Goal: Transaction & Acquisition: Obtain resource

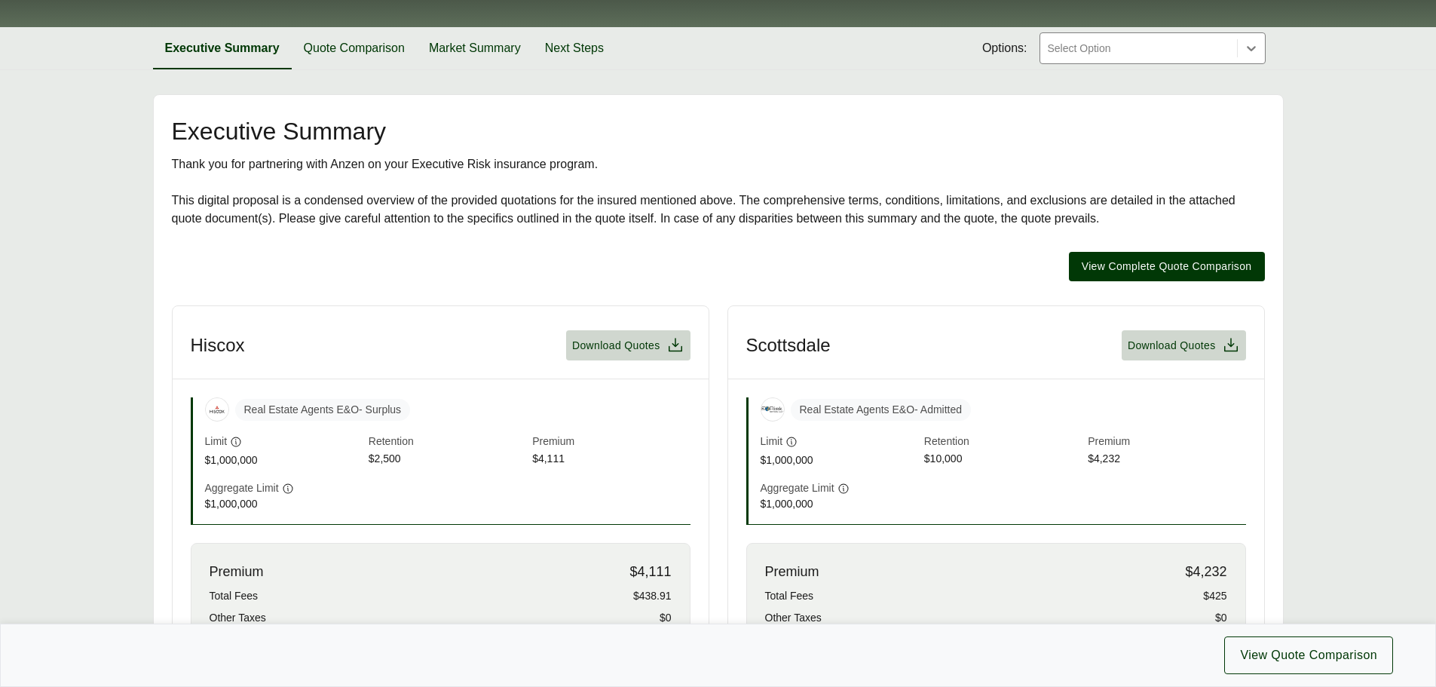
scroll to position [151, 0]
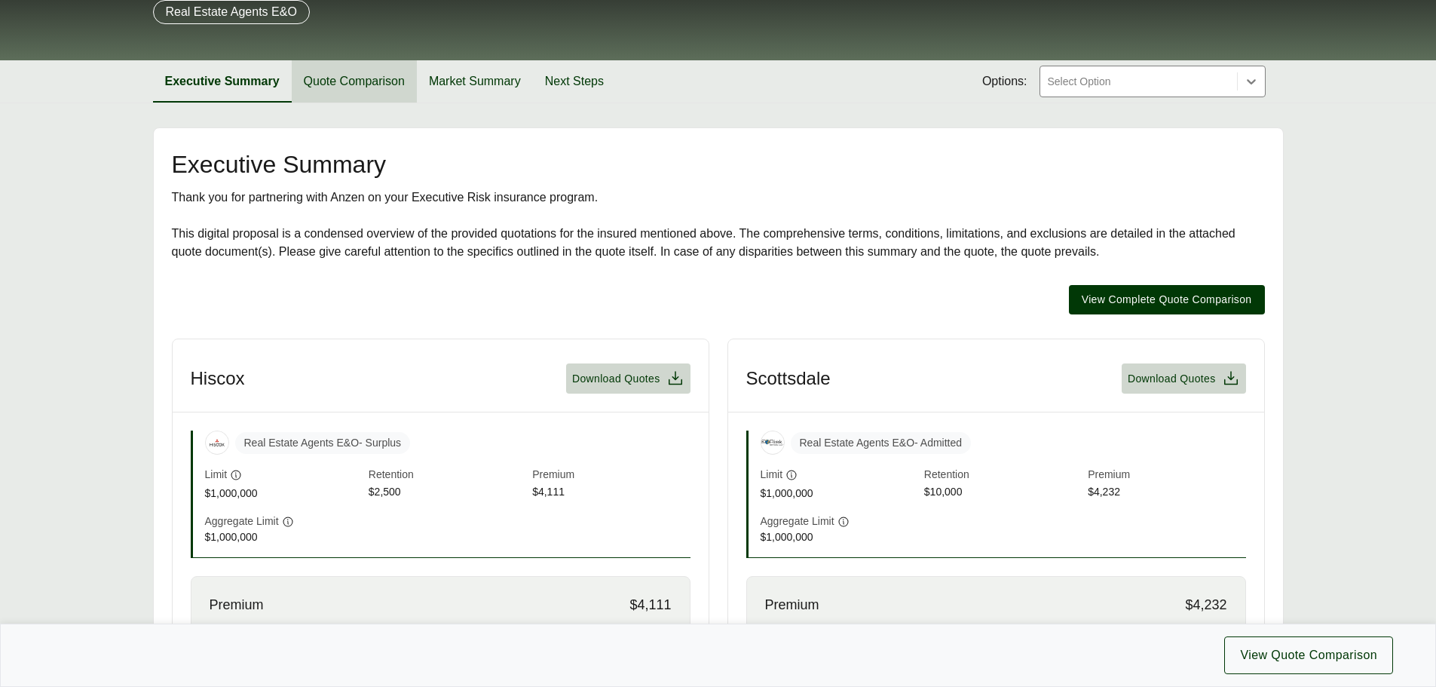
click at [336, 87] on button "Quote Comparison" at bounding box center [354, 81] width 125 height 42
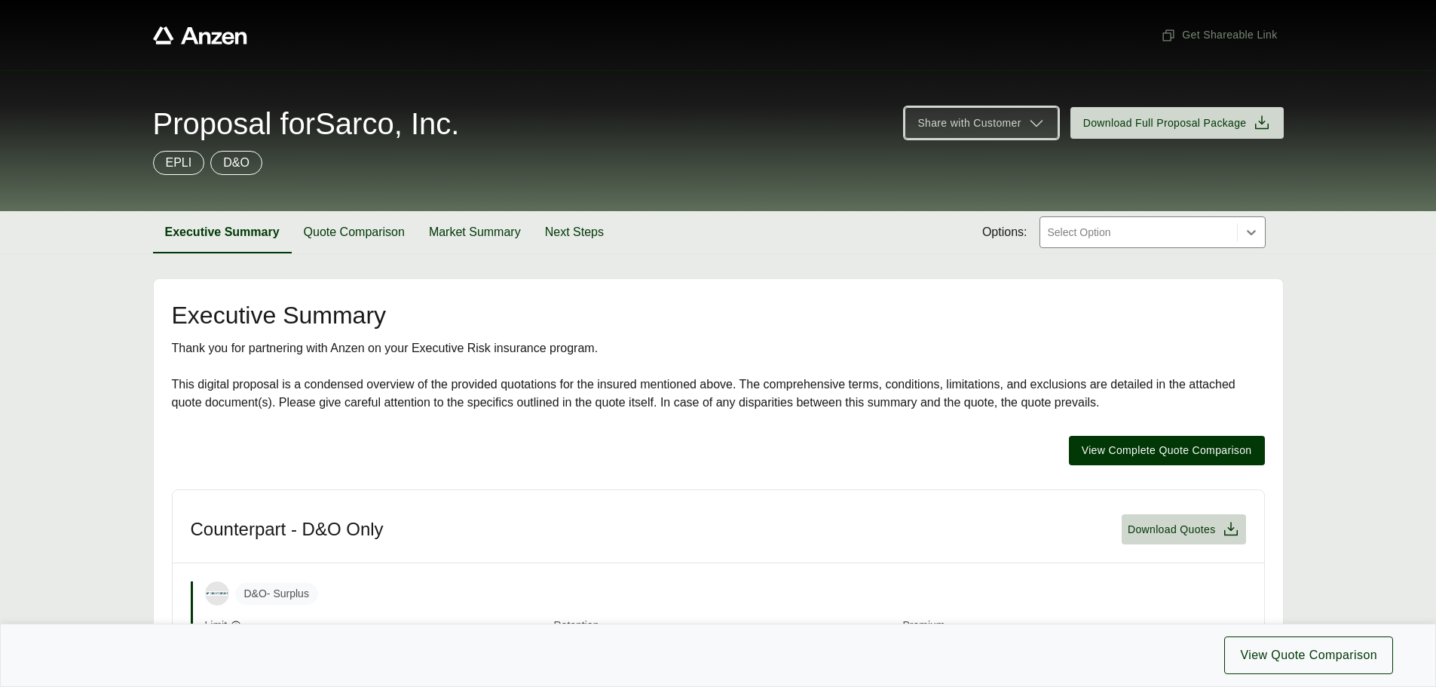
click at [1034, 121] on icon at bounding box center [1036, 123] width 18 height 18
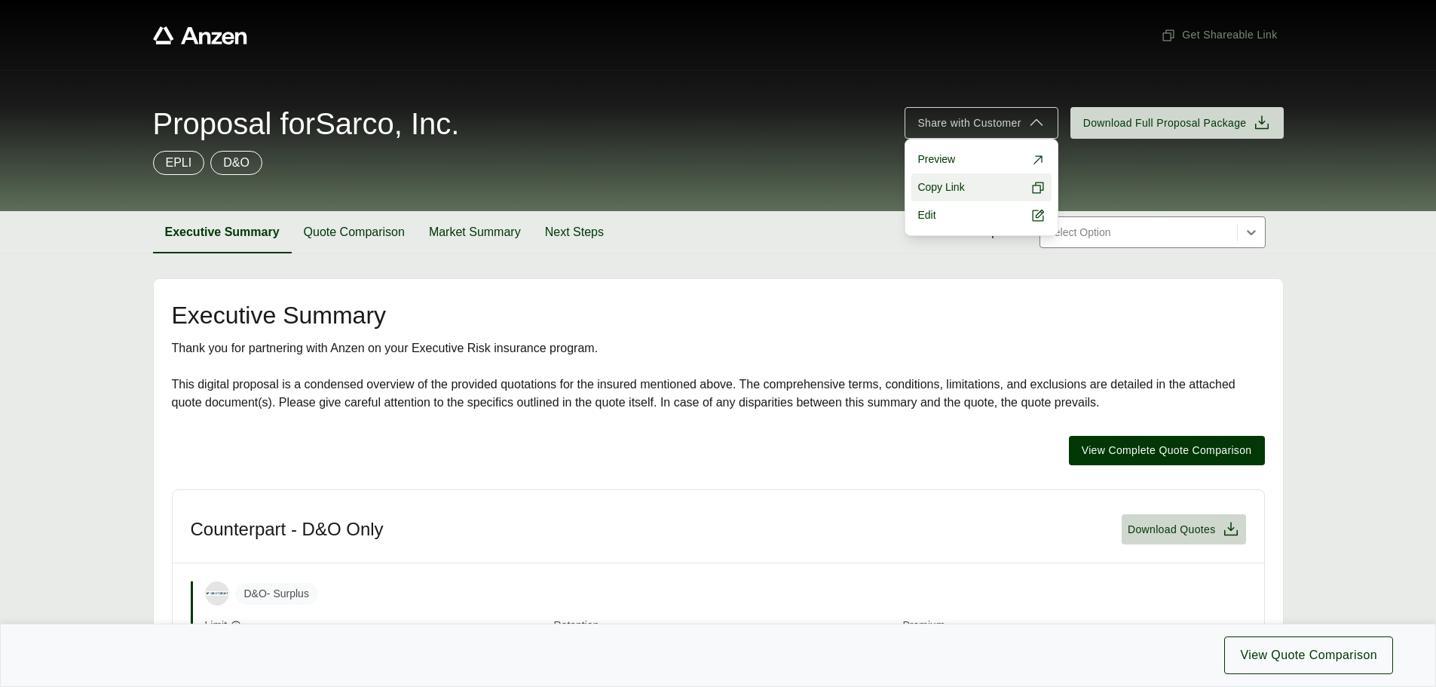
click at [954, 183] on span "Copy Link" at bounding box center [940, 187] width 47 height 16
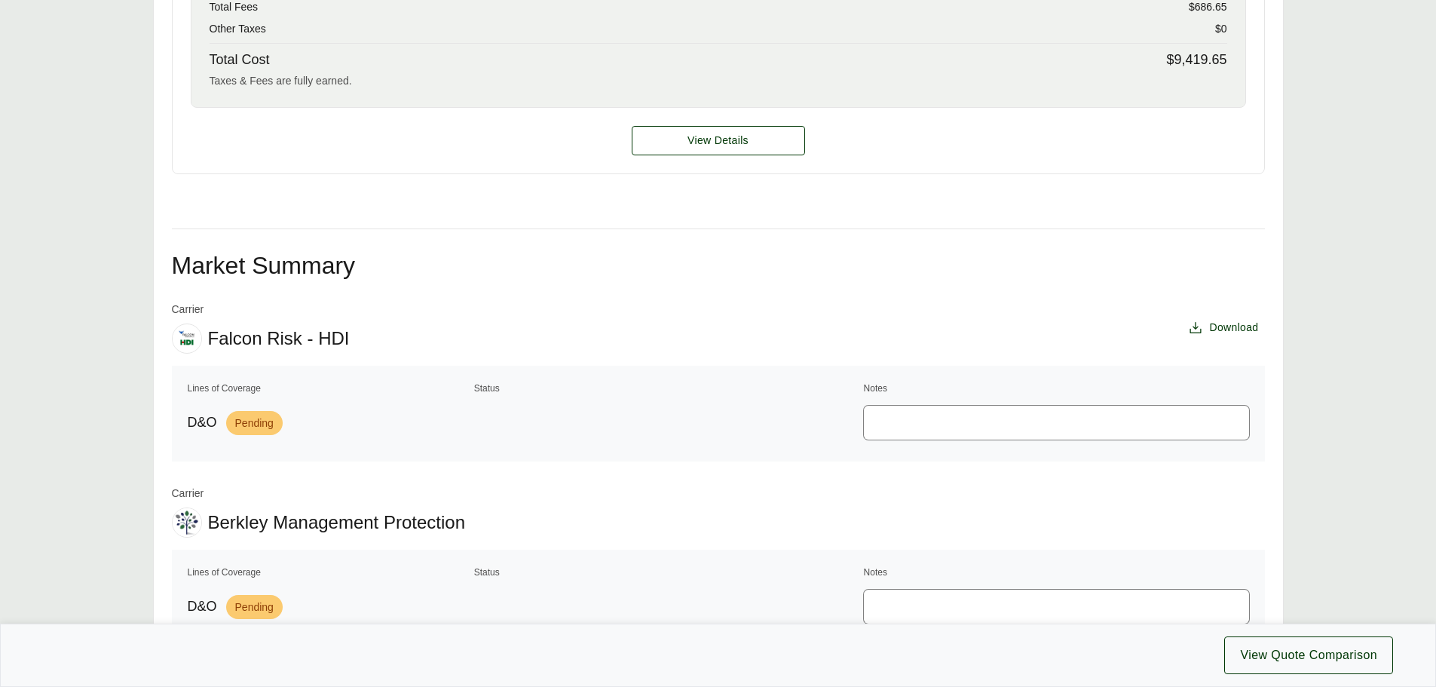
scroll to position [528, 0]
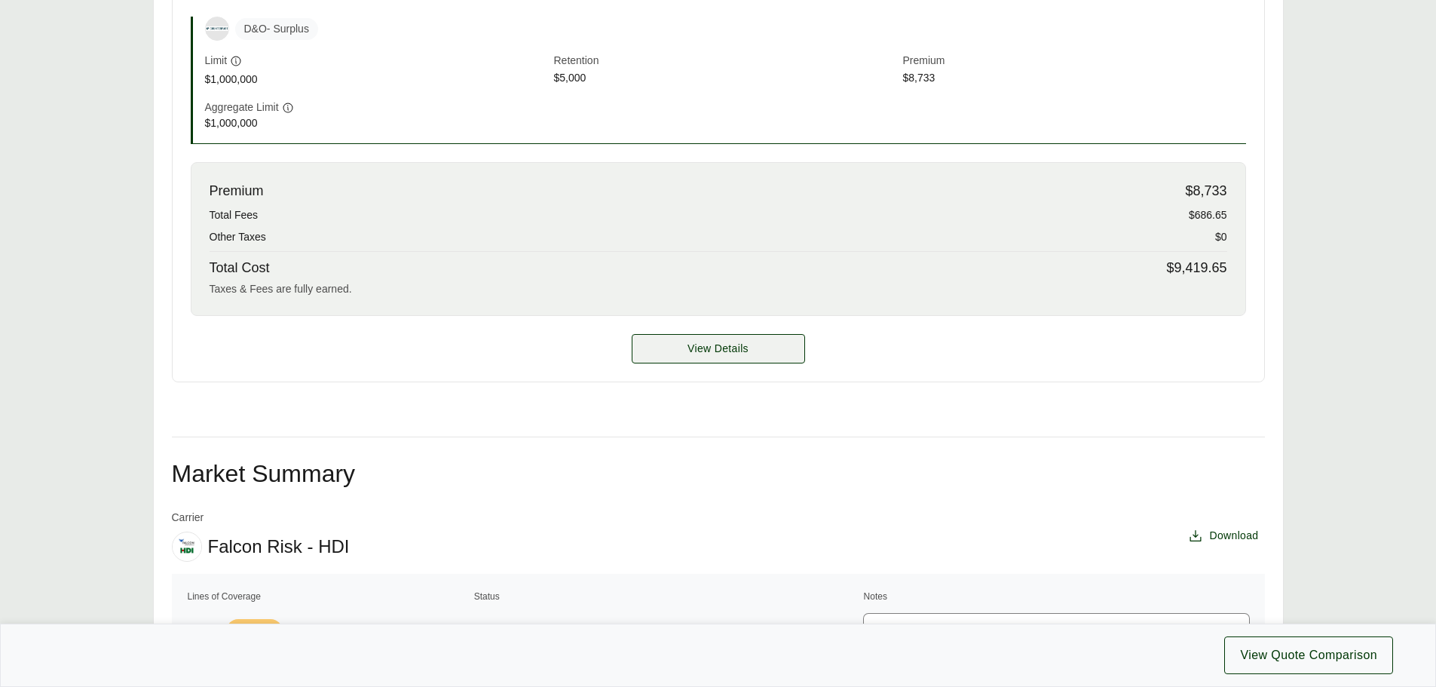
click at [688, 348] on span "View Details" at bounding box center [717, 349] width 61 height 16
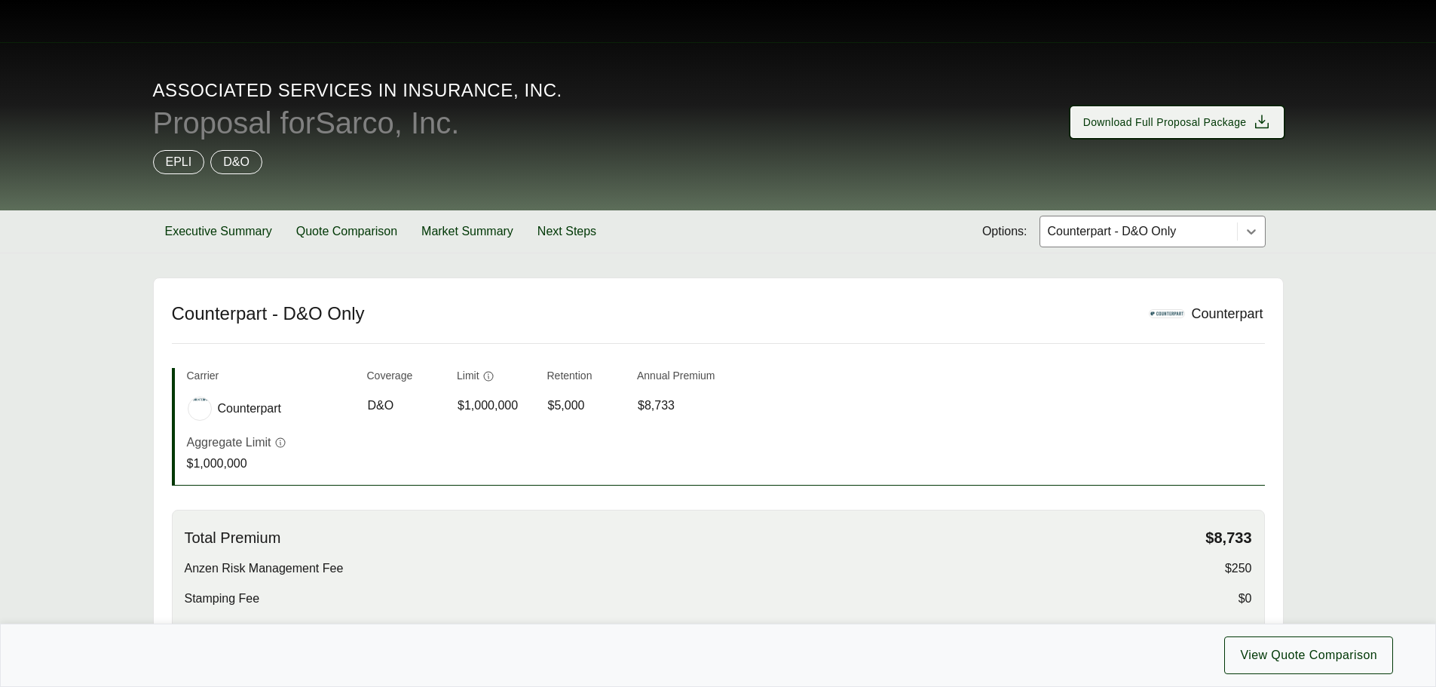
click at [1167, 124] on span "Download Full Proposal Package" at bounding box center [1165, 123] width 164 height 16
click at [326, 234] on button "Quote Comparison" at bounding box center [346, 231] width 125 height 42
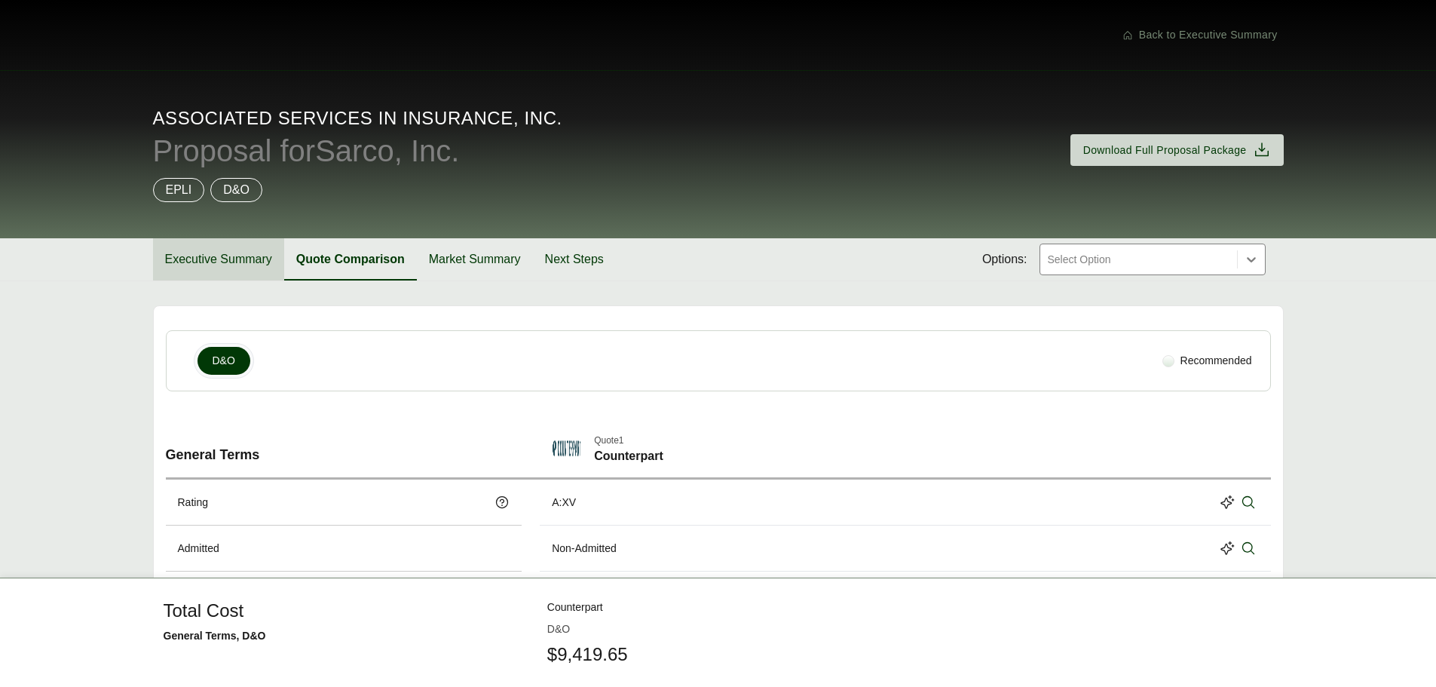
click at [241, 261] on button "Executive Summary" at bounding box center [218, 259] width 131 height 42
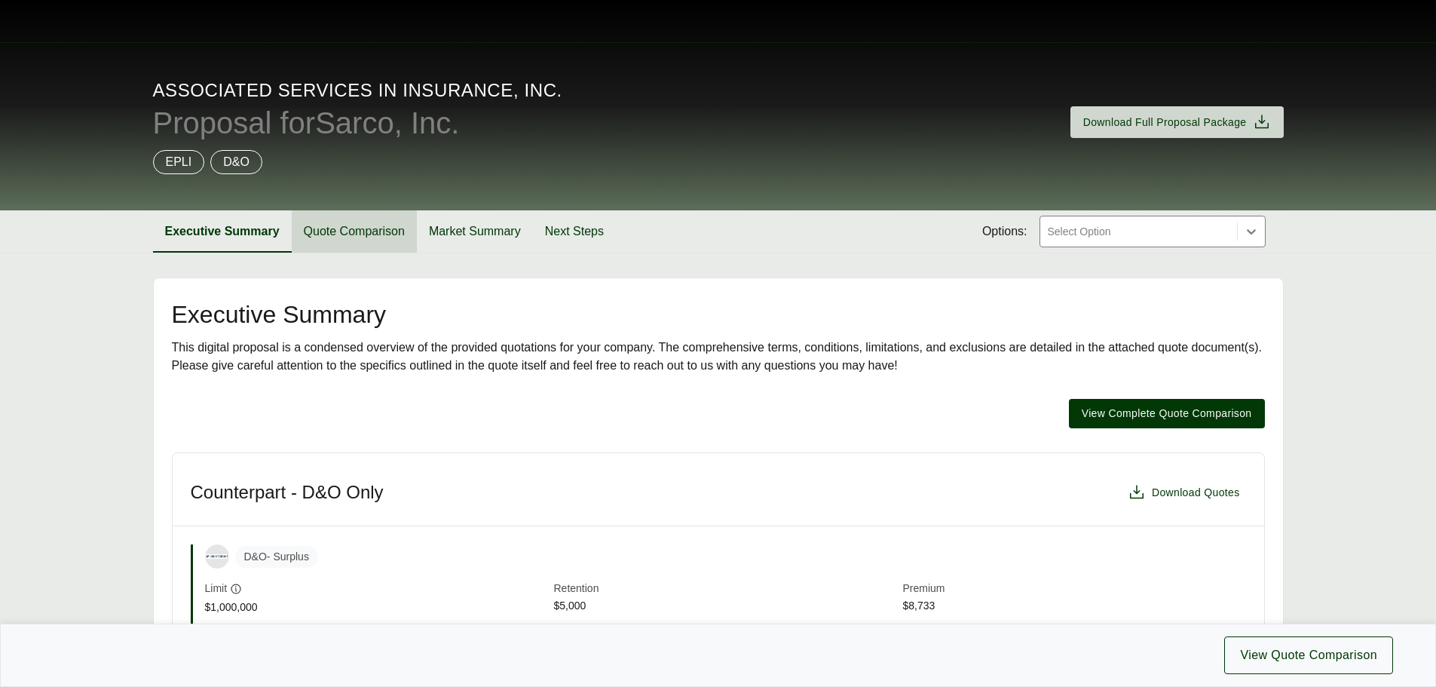
click at [359, 228] on button "Quote Comparison" at bounding box center [354, 231] width 125 height 42
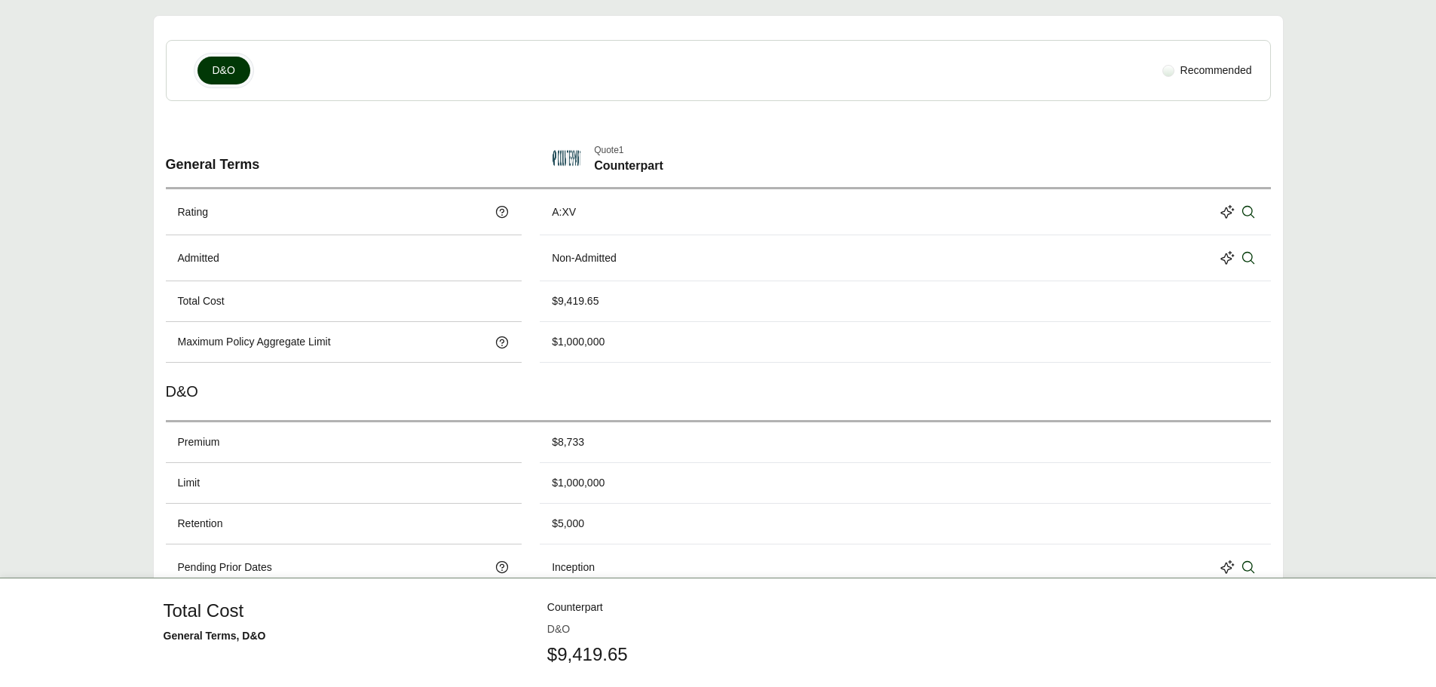
scroll to position [301, 0]
